Goal: Task Accomplishment & Management: Manage account settings

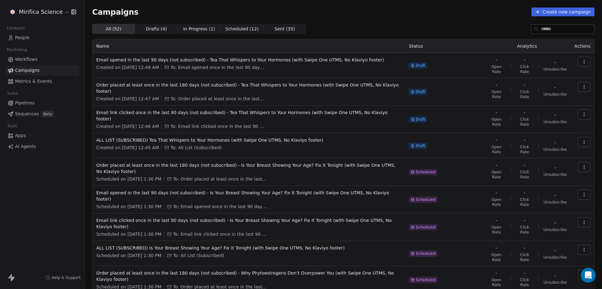
scroll to position [49, 0]
click at [192, 31] on span "In Progress ( 1 )" at bounding box center [199, 29] width 32 height 7
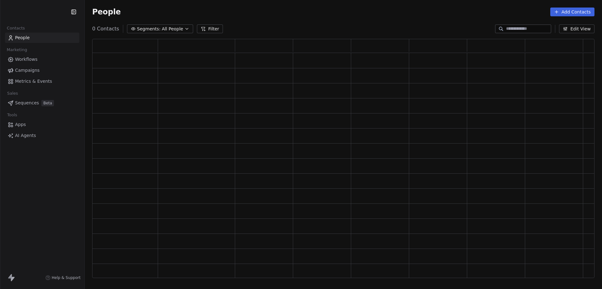
scroll to position [234, 496]
click at [40, 18] on html "Contacts People Marketing Workflows Campaigns Metrics & Events Sales Pipelines …" at bounding box center [301, 144] width 602 height 289
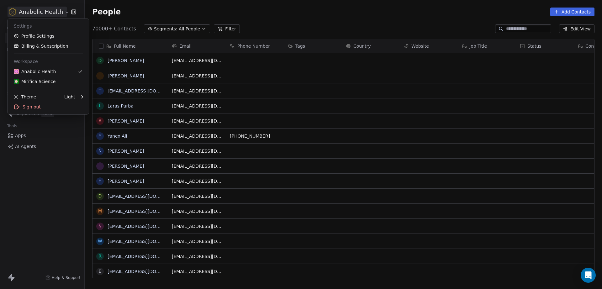
scroll to position [249, 511]
click at [58, 79] on div "Mirifica Science" at bounding box center [48, 81] width 69 height 6
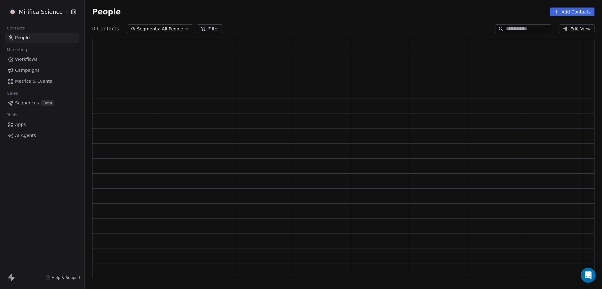
scroll to position [234, 496]
click at [35, 72] on span "Campaigns" at bounding box center [27, 70] width 24 height 7
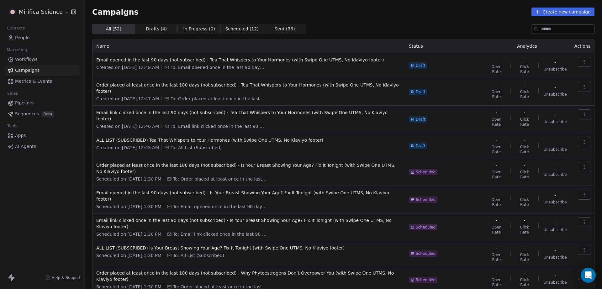
drag, startPoint x: 226, startPoint y: 33, endPoint x: 265, endPoint y: 34, distance: 39.2
click at [265, 34] on div "All ( 52 ) All ( 52 ) Drafts ( 4 ) Drafts ( 4 ) In Progress ( 0 ) In Progress (…" at bounding box center [199, 29] width 214 height 10
click at [265, 34] on span "Sent ( 36 ) Sent ( 36 )" at bounding box center [284, 29] width 43 height 10
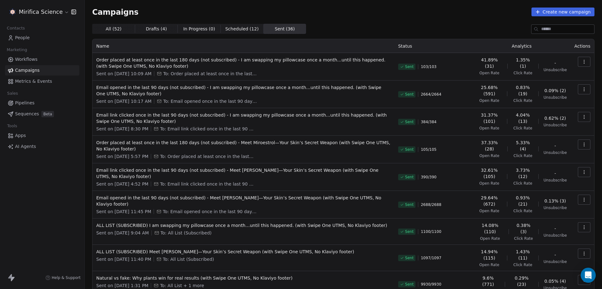
scroll to position [55, 0]
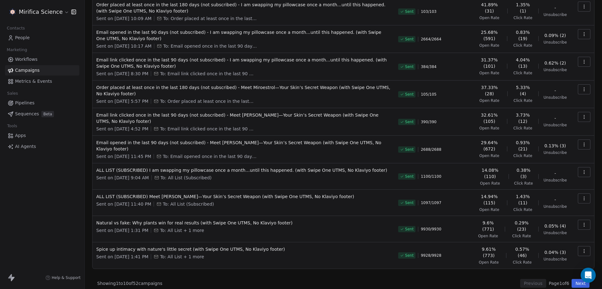
click at [235, 179] on div "Sent on Oct 14, 2025, 9:04 AM To: All List (Subscribed)" at bounding box center [243, 178] width 294 height 6
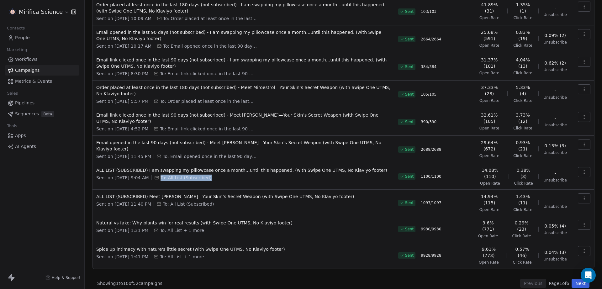
click at [235, 179] on div "Sent on Oct 14, 2025, 9:04 AM To: All List (Subscribed)" at bounding box center [243, 178] width 294 height 6
click at [235, 180] on td "ALL LIST (SUBSCRIBED) I am swapping my pillowcase once a month…until this happe…" at bounding box center [243, 176] width 302 height 26
drag, startPoint x: 266, startPoint y: 134, endPoint x: 180, endPoint y: 128, distance: 86.1
click at [180, 128] on td "Email link clicked once in the last 90 days (not subscribed) - Meet Miroestrol—…" at bounding box center [243, 122] width 302 height 28
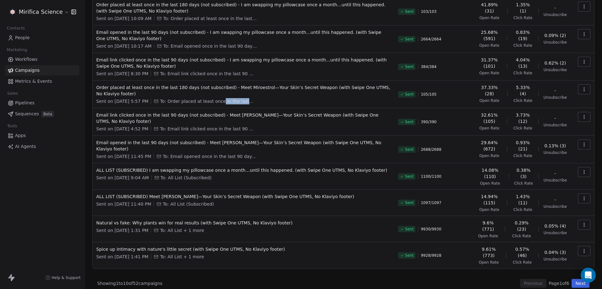
drag, startPoint x: 262, startPoint y: 102, endPoint x: 224, endPoint y: 102, distance: 38.9
click at [224, 102] on div "Sent on Oct 7, 2025, 5:57 PM To: Order placed at least once in the last 180 day…" at bounding box center [243, 101] width 294 height 6
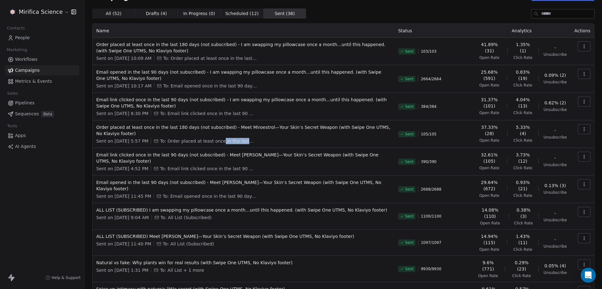
scroll to position [0, 0]
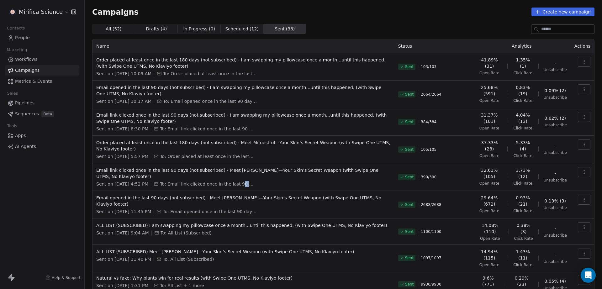
drag, startPoint x: 270, startPoint y: 183, endPoint x: 241, endPoint y: 184, distance: 29.5
click at [241, 184] on div "Sent on Oct 7, 2025, 4:52 PM To: Email link clicked once in the last 90 days (n…" at bounding box center [243, 184] width 294 height 6
drag, startPoint x: 268, startPoint y: 157, endPoint x: 239, endPoint y: 156, distance: 29.2
click at [246, 157] on div "Sent on Oct 7, 2025, 5:57 PM To: Order placed at least once in the last 180 day…" at bounding box center [243, 156] width 294 height 6
drag, startPoint x: 251, startPoint y: 131, endPoint x: 243, endPoint y: 131, distance: 7.8
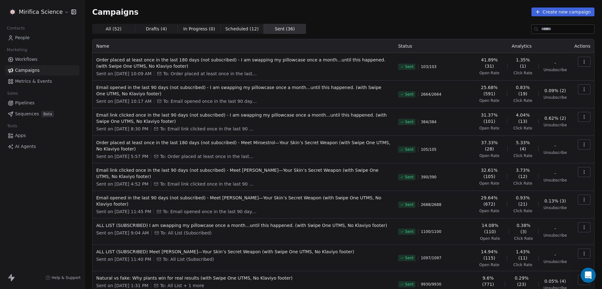
click at [243, 131] on span "To: Email link clicked once in the last 90 days (not subscribed)" at bounding box center [207, 129] width 94 height 6
drag, startPoint x: 256, startPoint y: 76, endPoint x: 240, endPoint y: 77, distance: 15.4
click at [244, 77] on td "Order placed at least once in the last 180 days (not subscribed) - I am swappin…" at bounding box center [243, 67] width 302 height 28
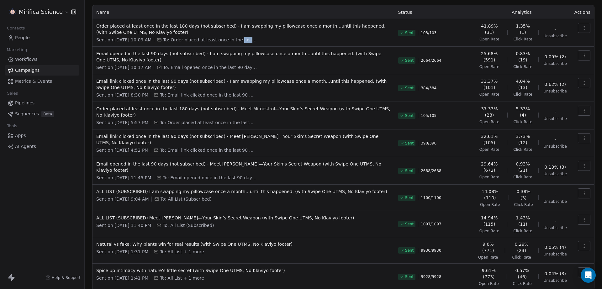
scroll to position [55, 0]
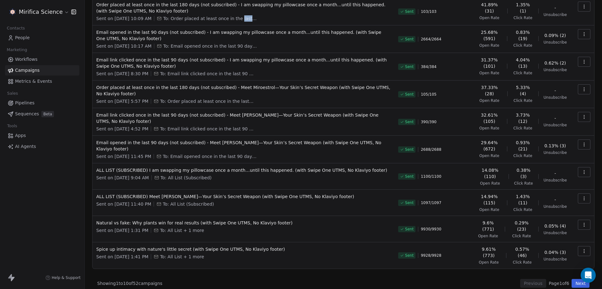
click at [572, 279] on button "Next" at bounding box center [581, 283] width 18 height 9
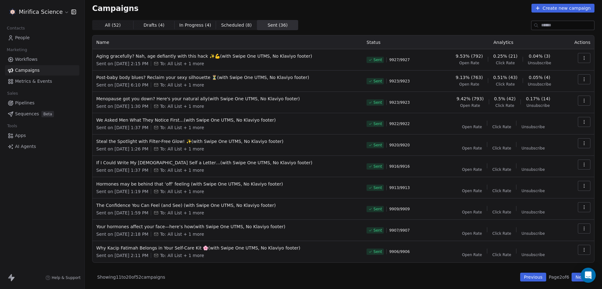
click at [520, 278] on button "Previous" at bounding box center [533, 277] width 26 height 9
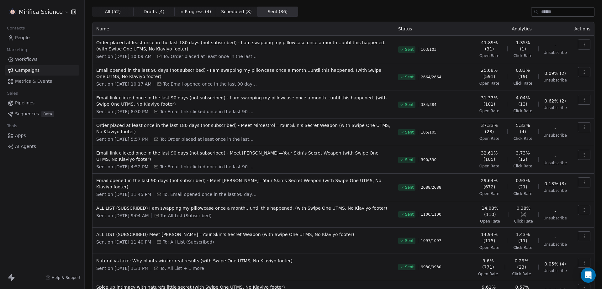
scroll to position [55, 0]
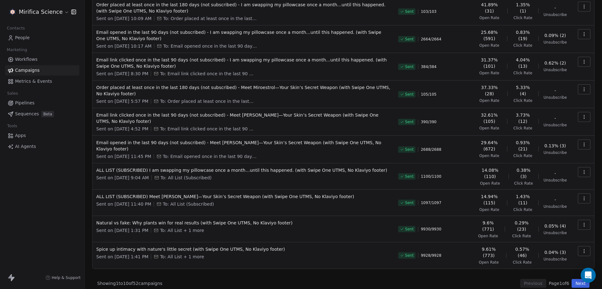
click at [256, 201] on div "Sent on Oct 7, 2025, 11:40 PM To: All List (Subscribed)" at bounding box center [243, 204] width 294 height 6
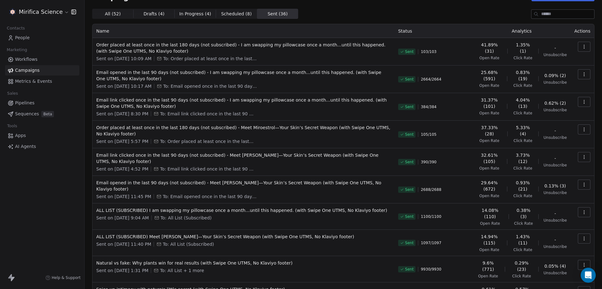
scroll to position [0, 0]
